Goal: Find specific page/section: Find specific page/section

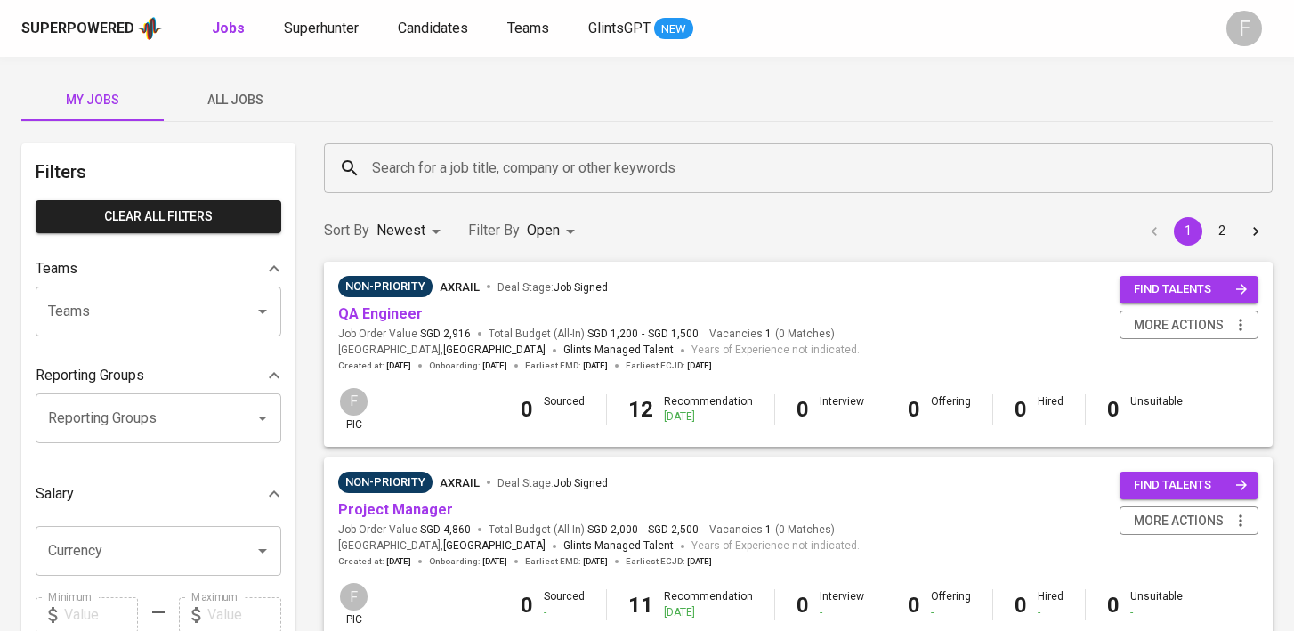
click at [459, 168] on input "Search for a job title, company or other keywords" at bounding box center [802, 168] width 870 height 34
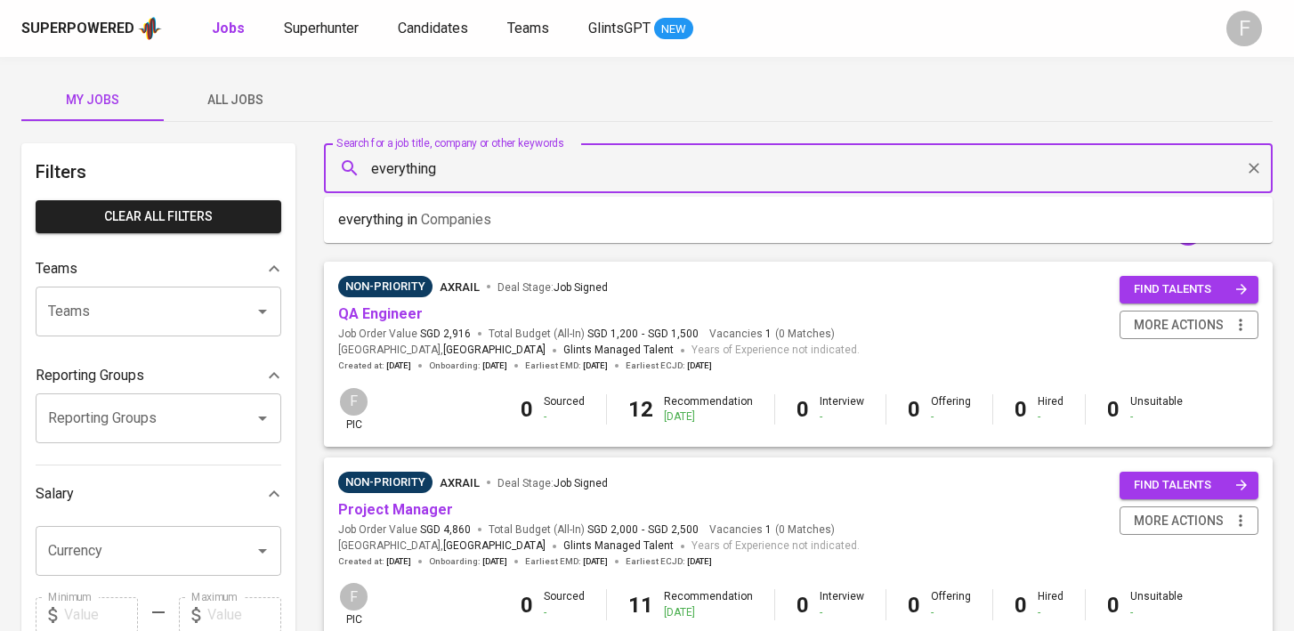
type input "everything"
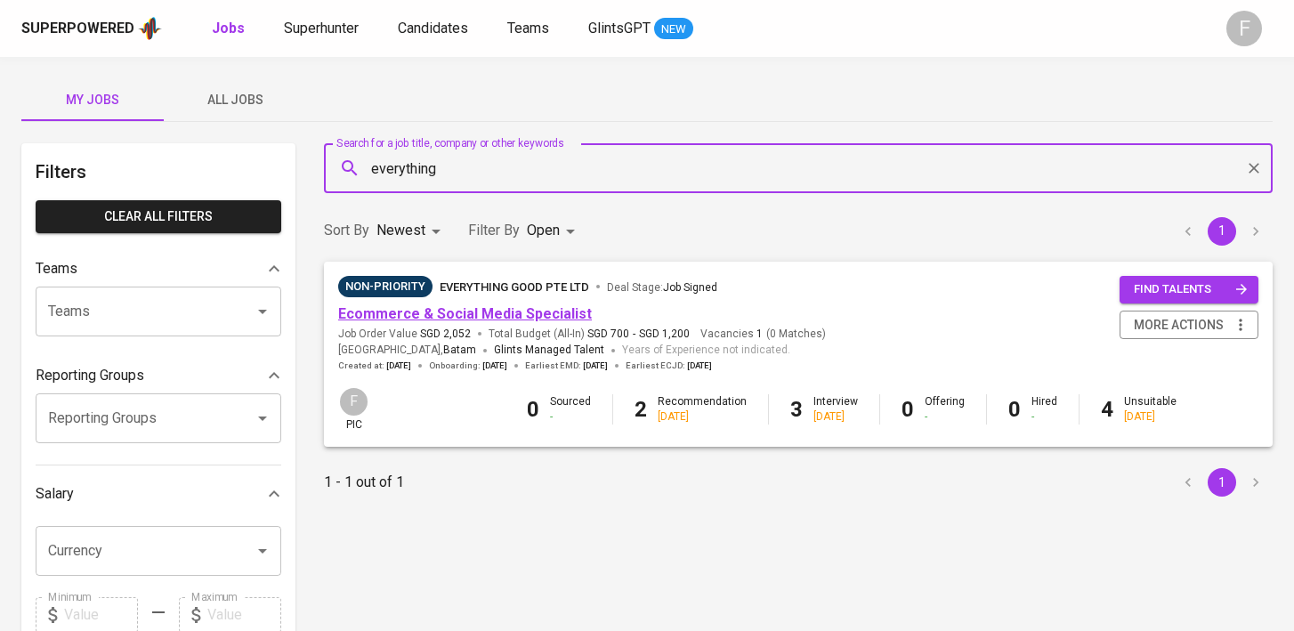
click at [471, 311] on link "Ecommerce & Social Media Specialist" at bounding box center [465, 313] width 254 height 17
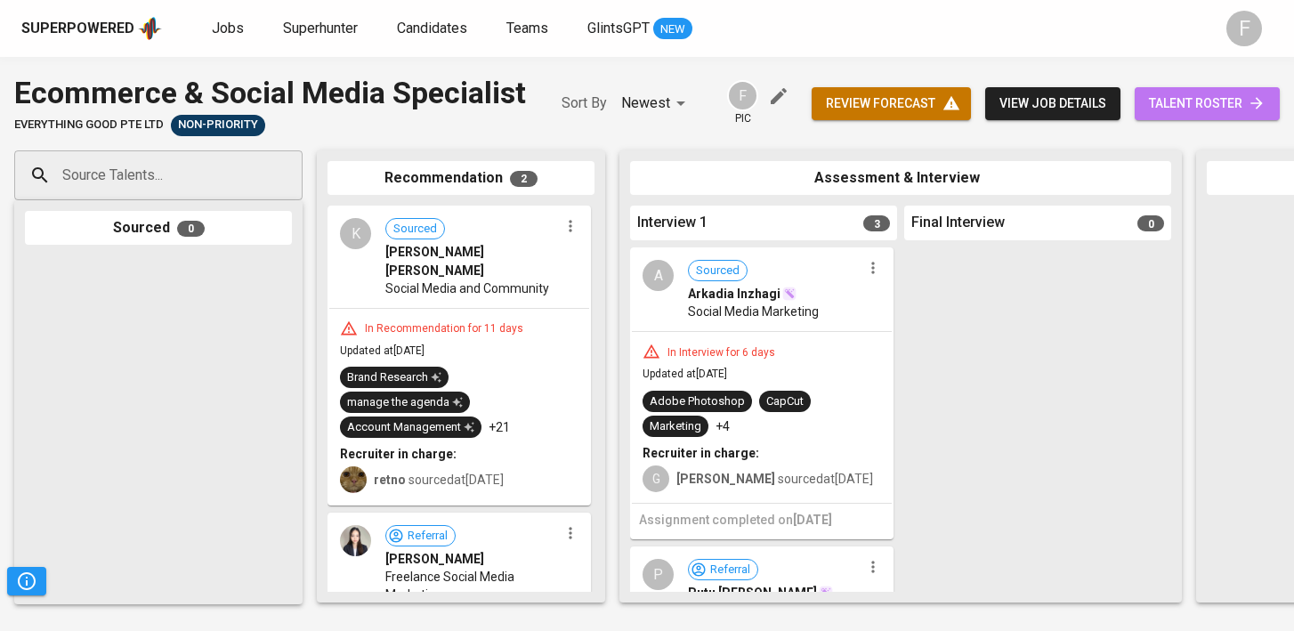
click at [1173, 95] on span "talent roster" at bounding box center [1207, 104] width 117 height 22
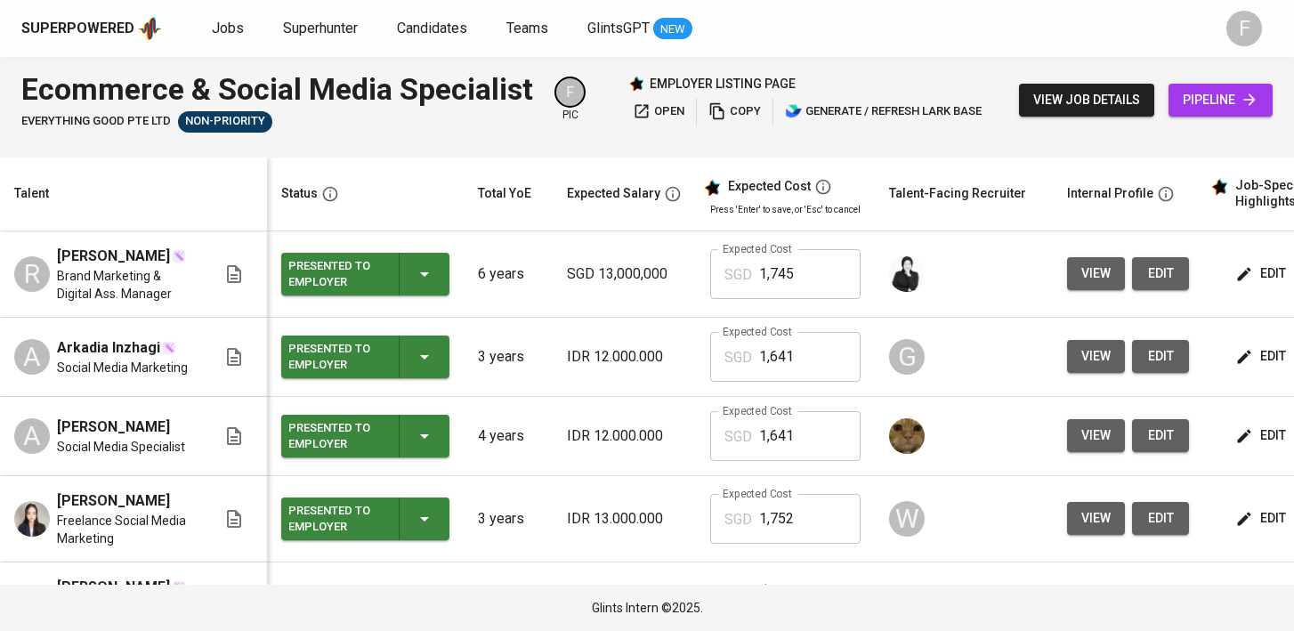
scroll to position [0, 230]
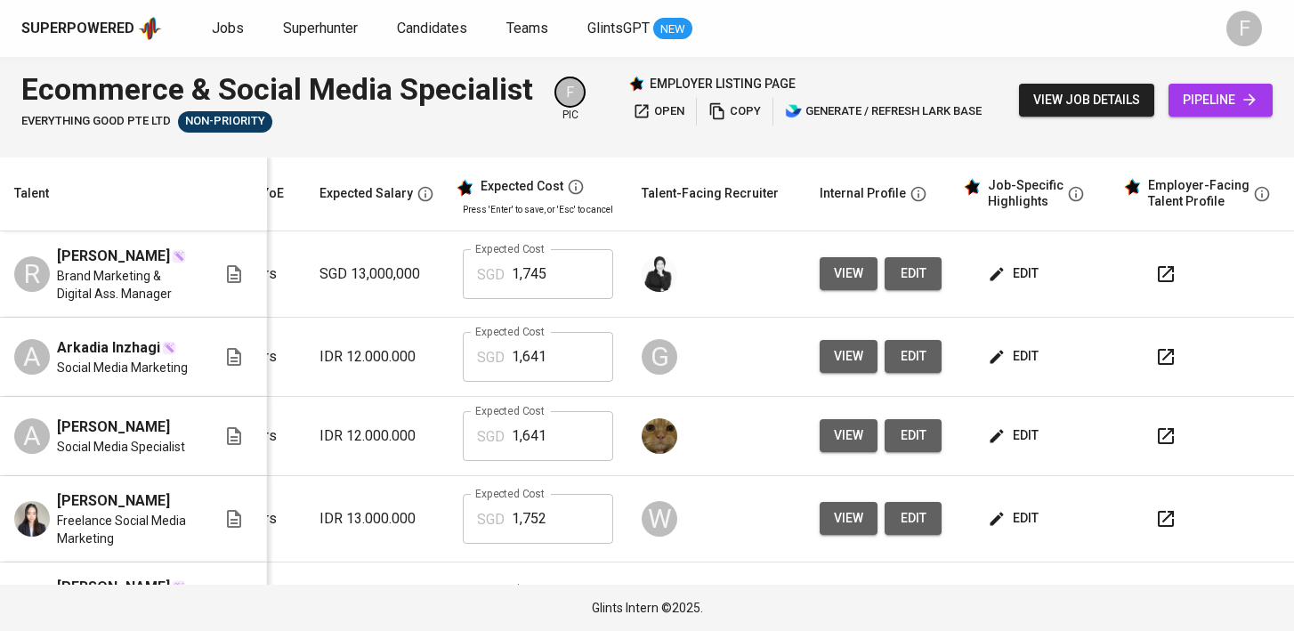
click at [678, 109] on span "open" at bounding box center [659, 111] width 52 height 20
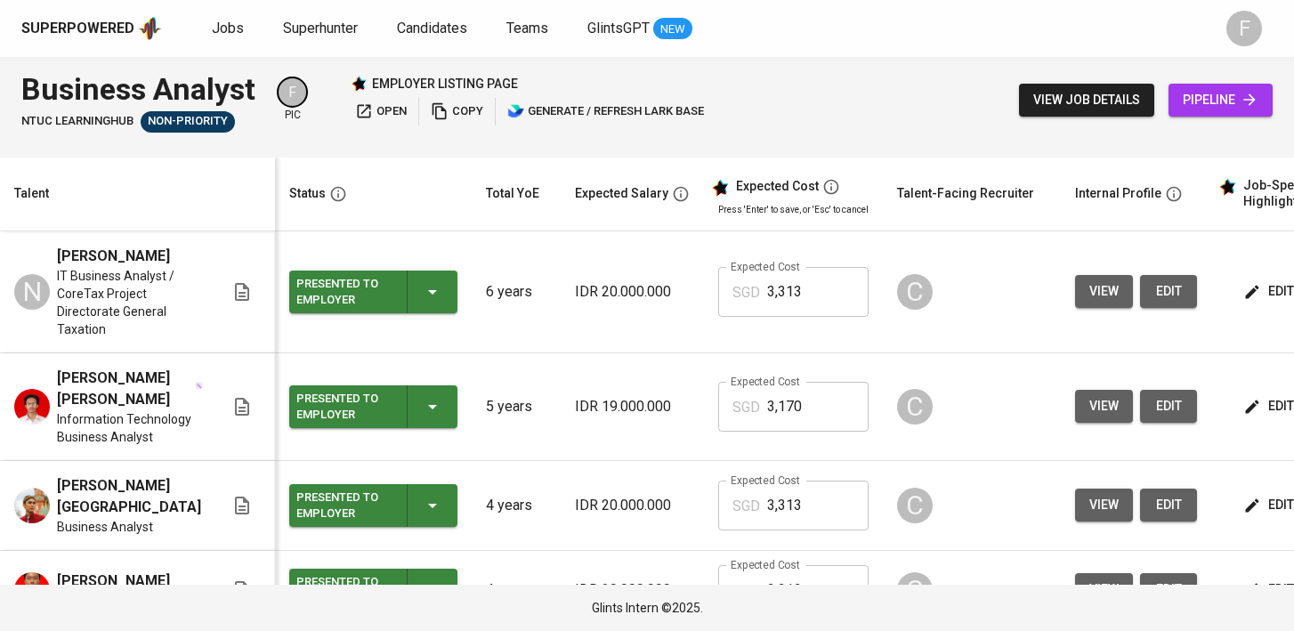
scroll to position [49, 0]
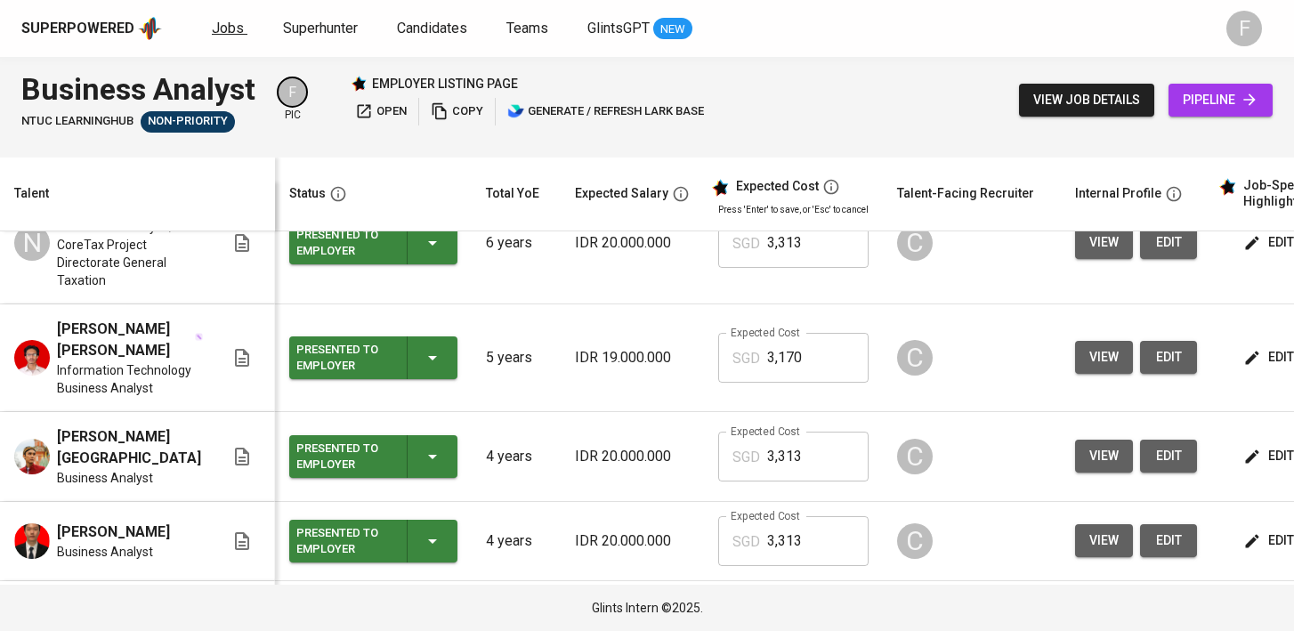
click at [234, 24] on span "Jobs" at bounding box center [228, 28] width 32 height 17
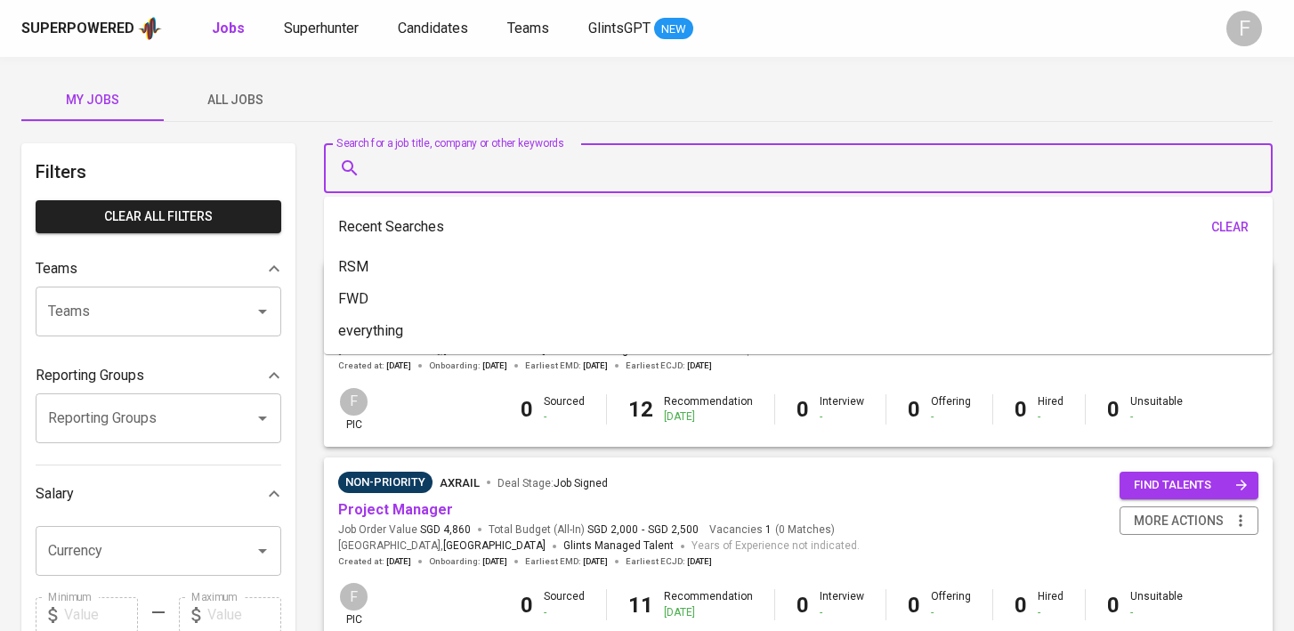
click at [491, 176] on input "Search for a job title, company or other keywords" at bounding box center [802, 168] width 870 height 34
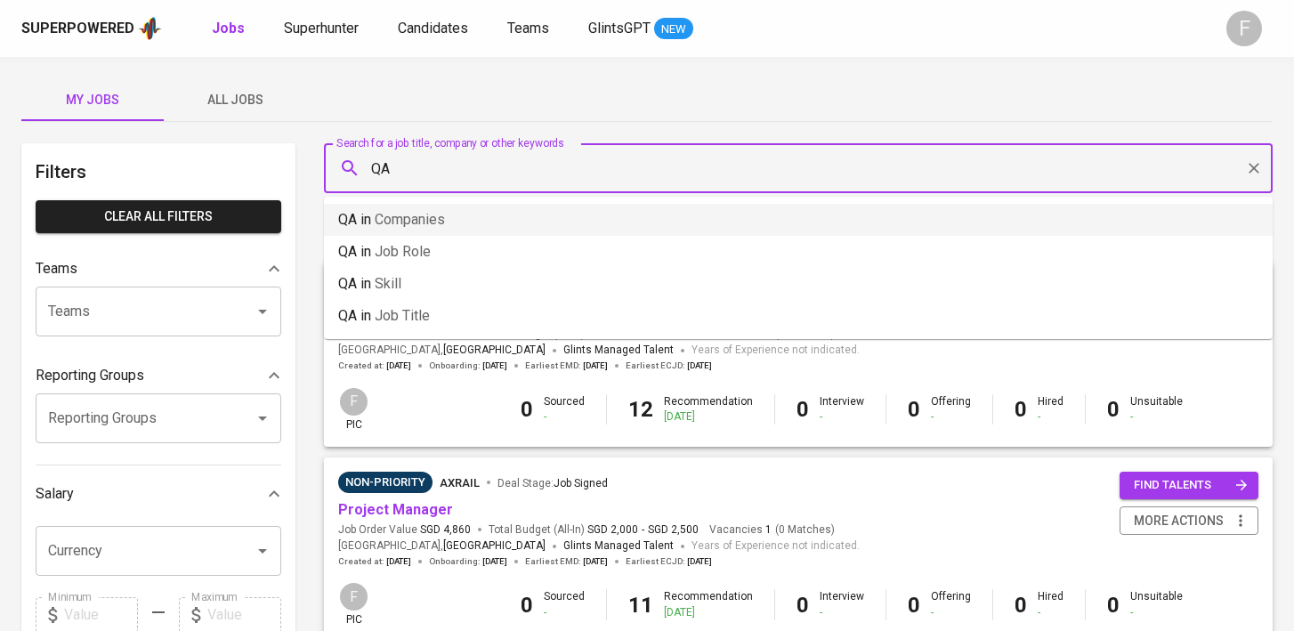
type input "Q"
type input "ntuc"
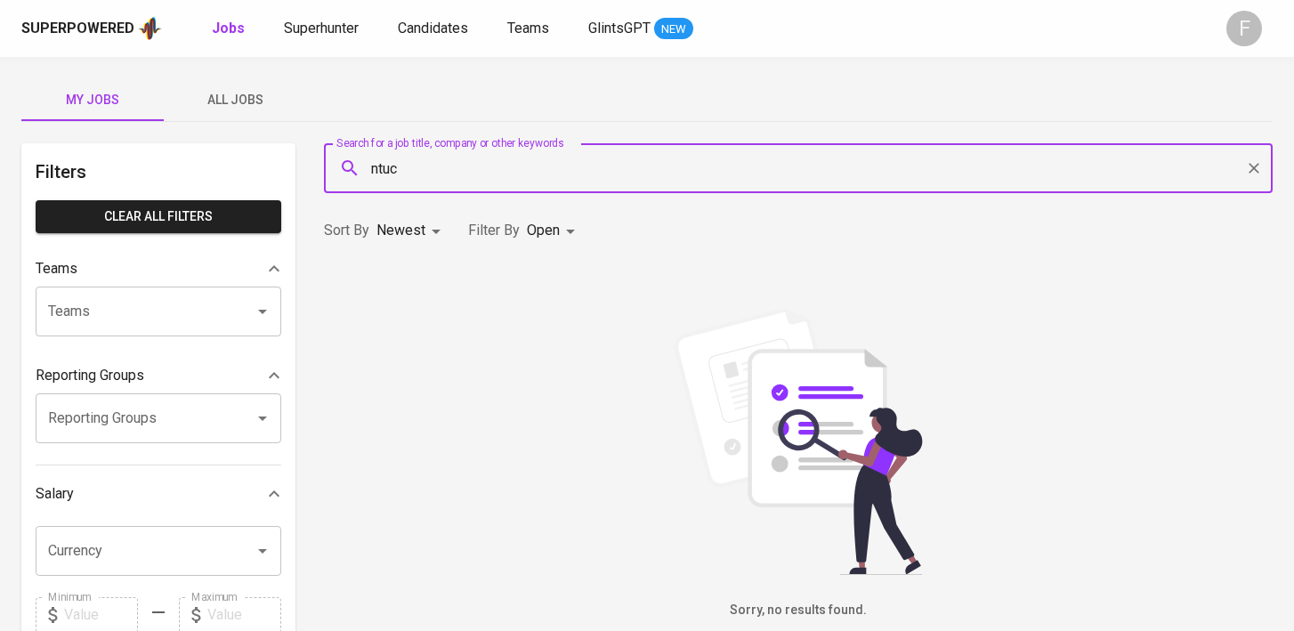
click at [1255, 166] on icon "Clear" at bounding box center [1253, 168] width 11 height 11
click at [426, 176] on input "ntuc" at bounding box center [802, 168] width 870 height 34
click at [1251, 169] on div at bounding box center [1252, 168] width 23 height 25
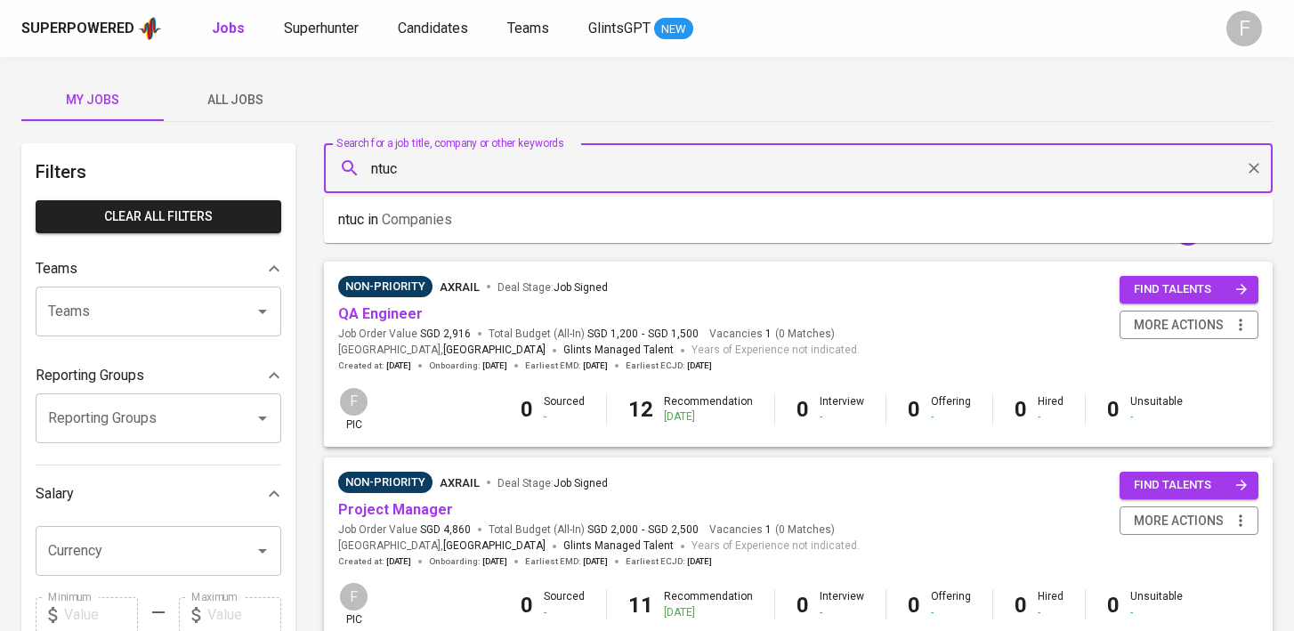
type input "ntuc"
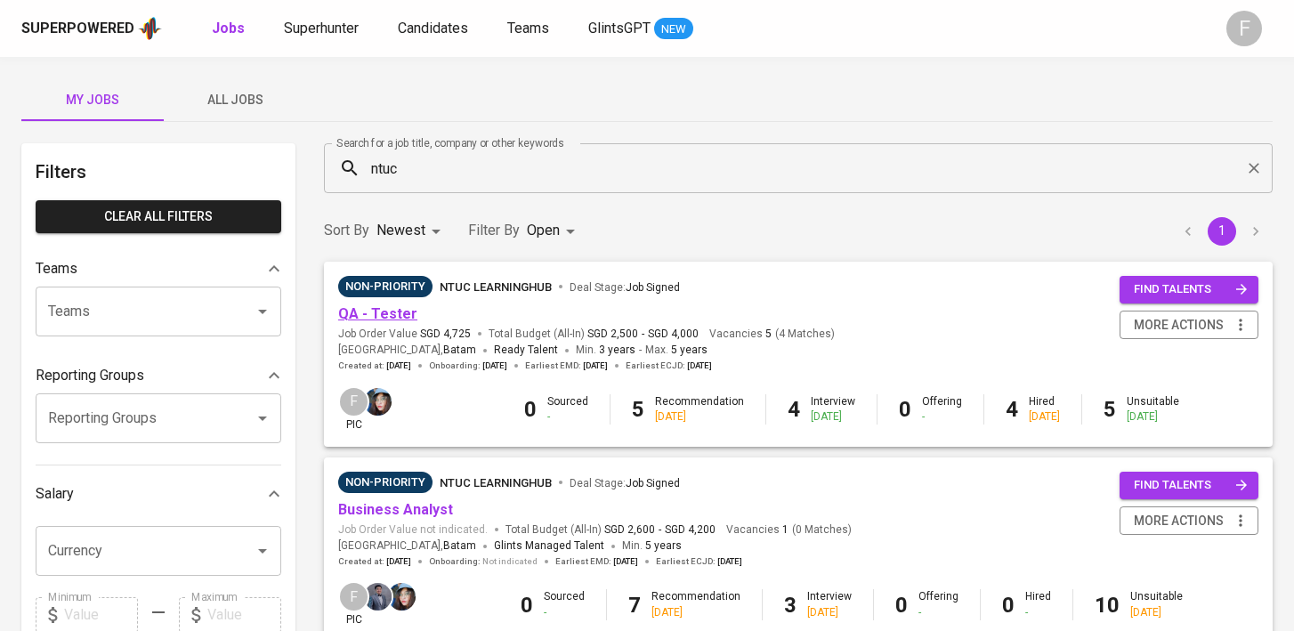
click at [367, 305] on link "QA - Tester" at bounding box center [377, 313] width 79 height 17
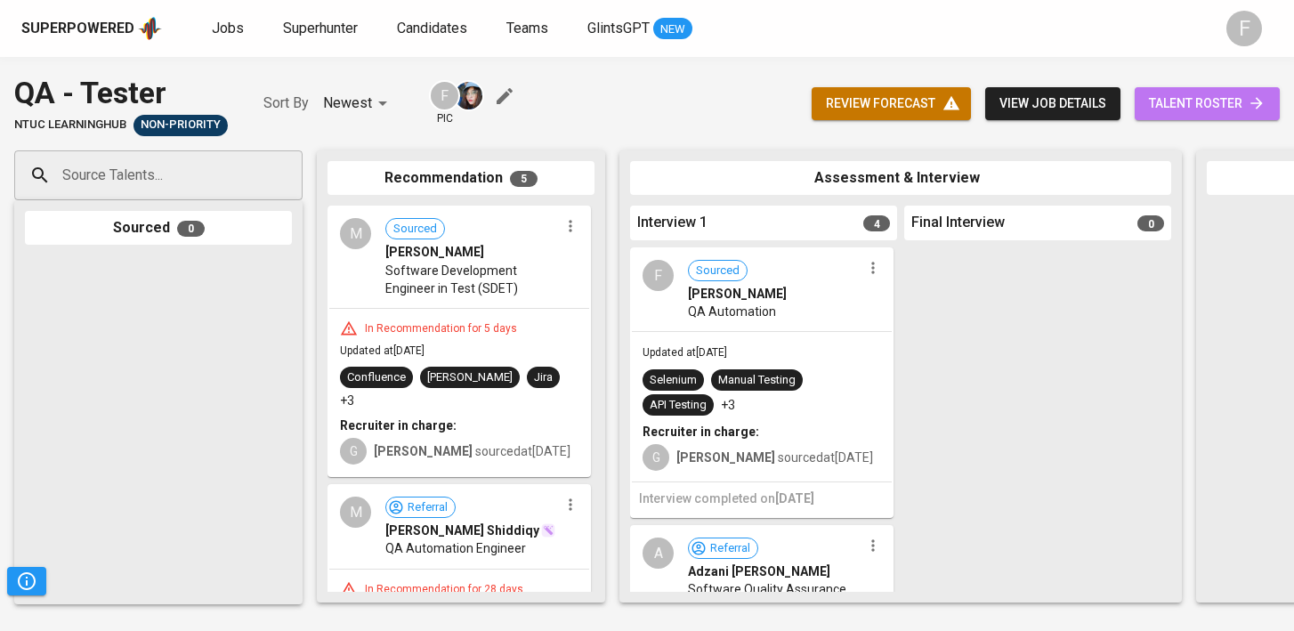
click at [1191, 110] on span "talent roster" at bounding box center [1207, 104] width 117 height 22
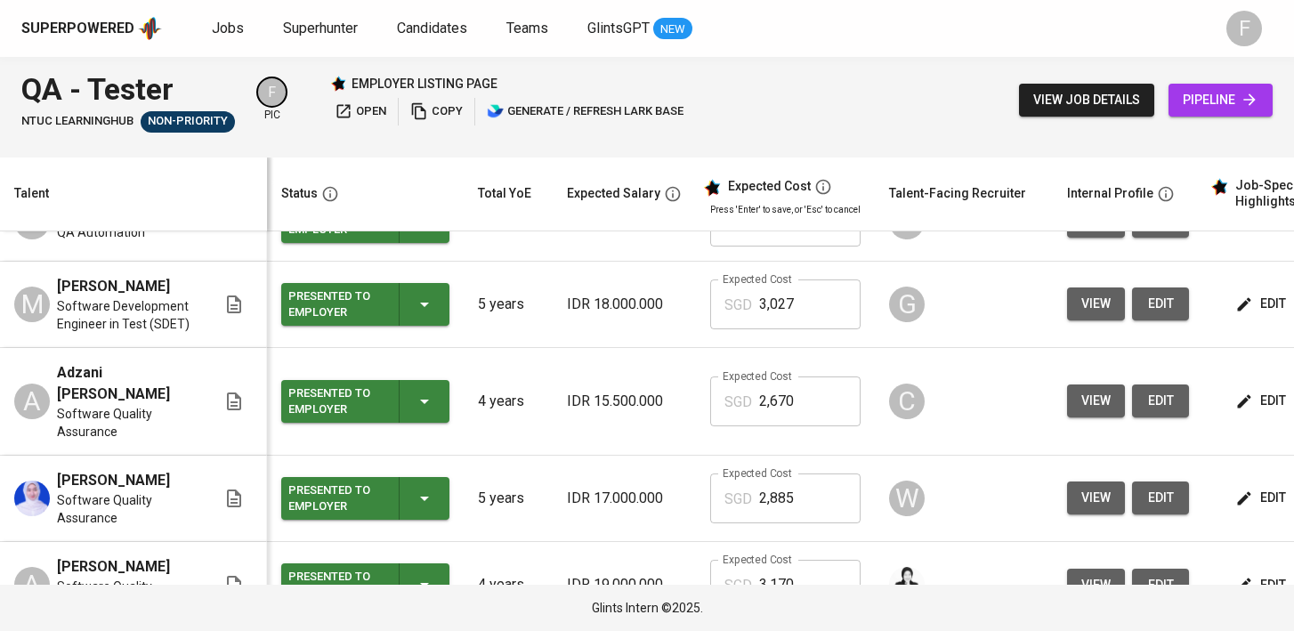
scroll to position [137, 0]
